Goal: Information Seeking & Learning: Check status

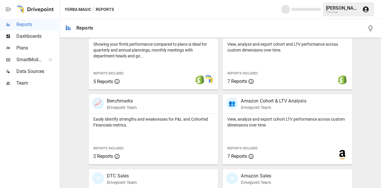
scroll to position [296, 0]
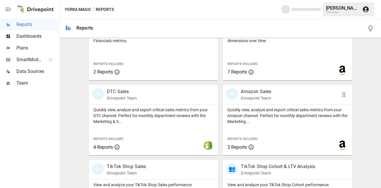
click at [272, 97] on div "🛍 Amazon Sales Drivepoint Team" at bounding box center [277, 94] width 102 height 13
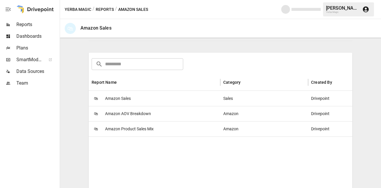
scroll to position [94, 0]
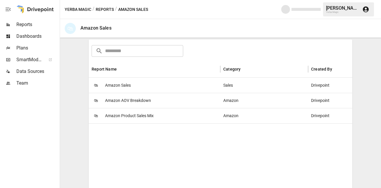
click at [148, 85] on div "🛍 Amazon Sales" at bounding box center [155, 85] width 132 height 15
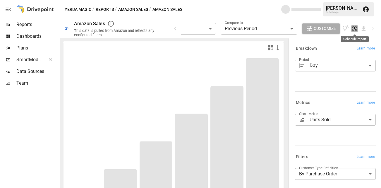
click at [357, 30] on icon "Schedule report" at bounding box center [355, 29] width 6 height 6
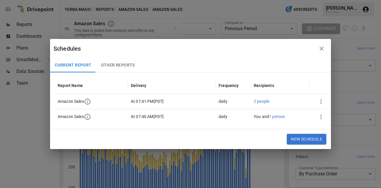
click at [279, 118] on span "1 person" at bounding box center [277, 116] width 16 height 5
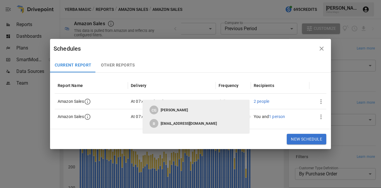
click at [266, 102] on span "2 people" at bounding box center [262, 101] width 16 height 5
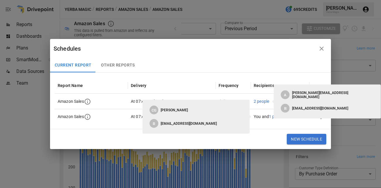
click at [266, 102] on span "2 people" at bounding box center [262, 101] width 16 height 5
click at [239, 64] on div "Current Report Other Reports" at bounding box center [190, 65] width 281 height 14
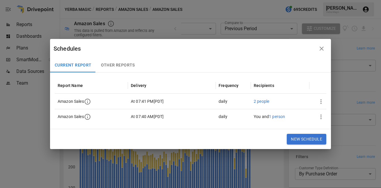
click at [88, 117] on icon "button" at bounding box center [87, 116] width 7 height 7
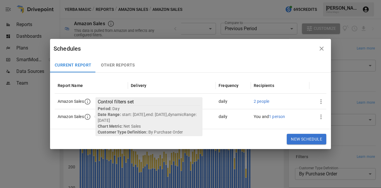
click at [89, 103] on icon "button" at bounding box center [87, 101] width 7 height 7
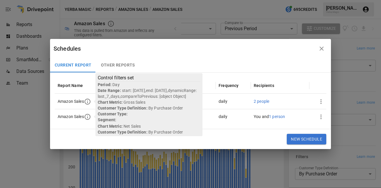
click at [322, 47] on icon "button" at bounding box center [321, 48] width 7 height 7
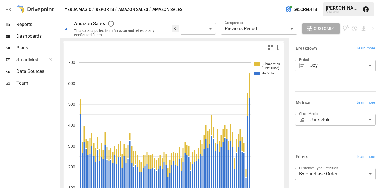
click at [175, 28] on icon "button" at bounding box center [175, 28] width 7 height 7
